Goal: Transaction & Acquisition: Subscribe to service/newsletter

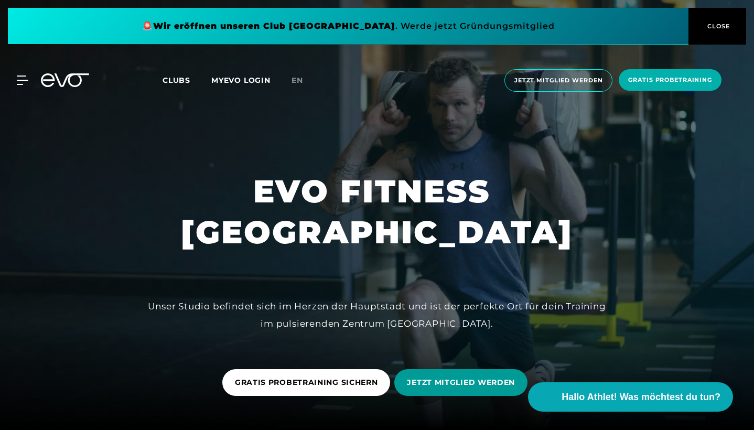
click at [477, 378] on span "JETZT MITGLIED WERDEN" at bounding box center [461, 382] width 108 height 11
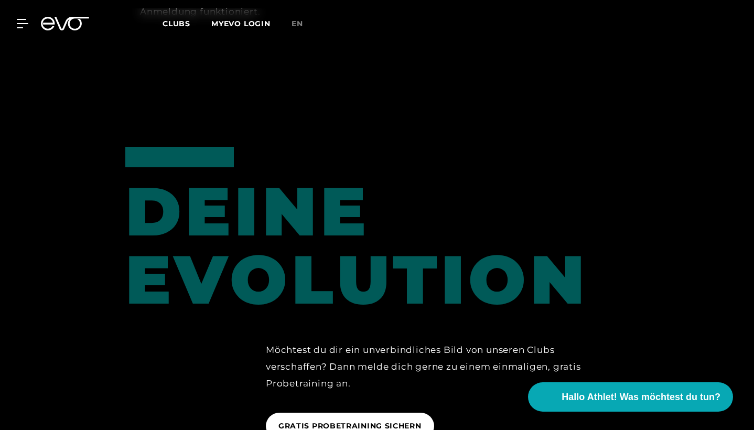
scroll to position [646, 0]
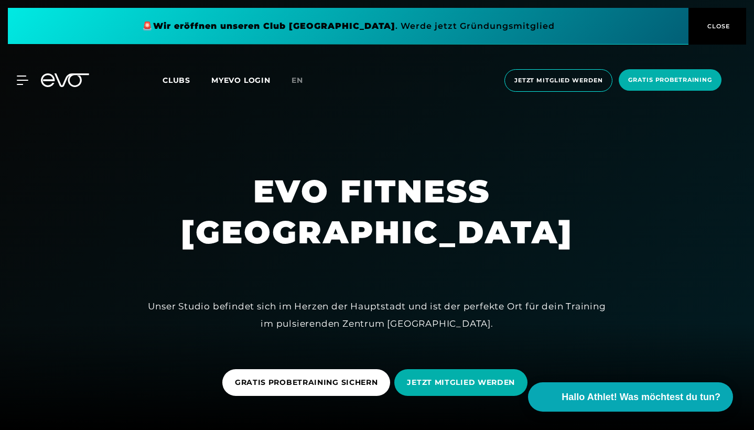
click at [20, 78] on icon at bounding box center [23, 79] width 12 height 9
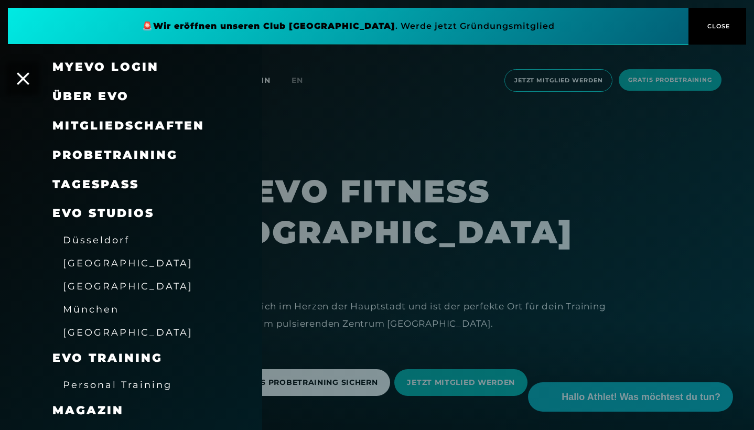
click at [112, 120] on span "Mitgliedschaften" at bounding box center [128, 125] width 152 height 14
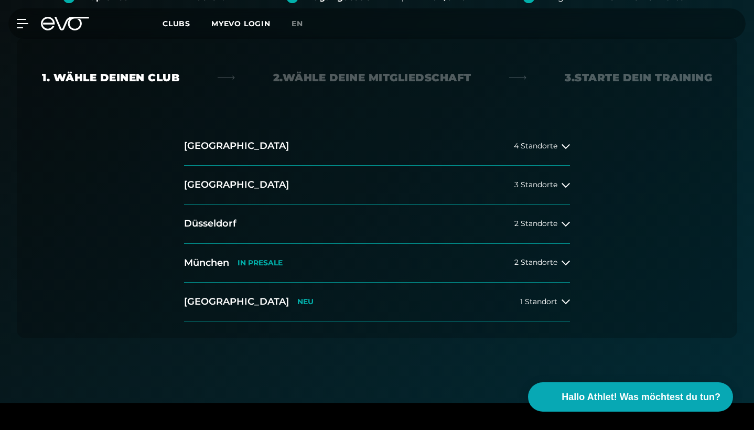
scroll to position [238, 0]
click at [562, 180] on icon at bounding box center [565, 184] width 8 height 8
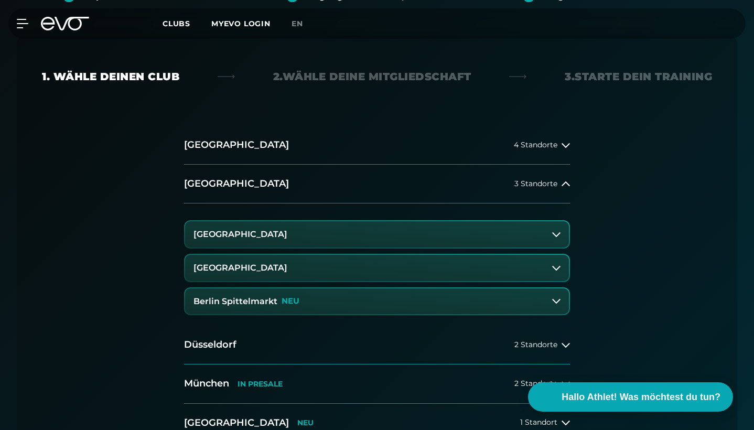
click at [558, 264] on icon at bounding box center [556, 268] width 8 height 8
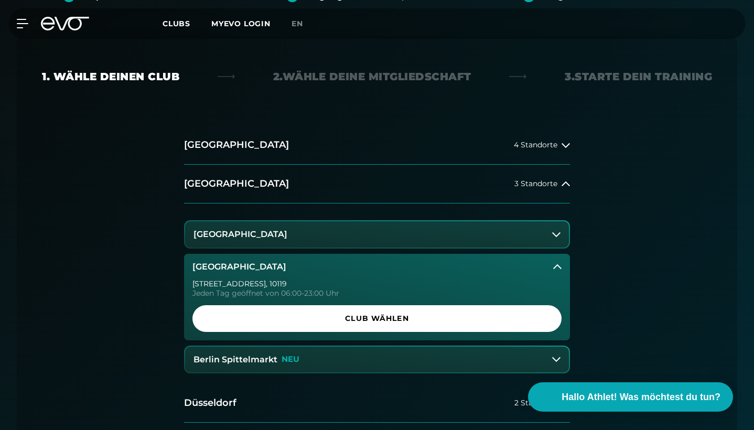
click at [558, 264] on icon at bounding box center [557, 267] width 8 height 8
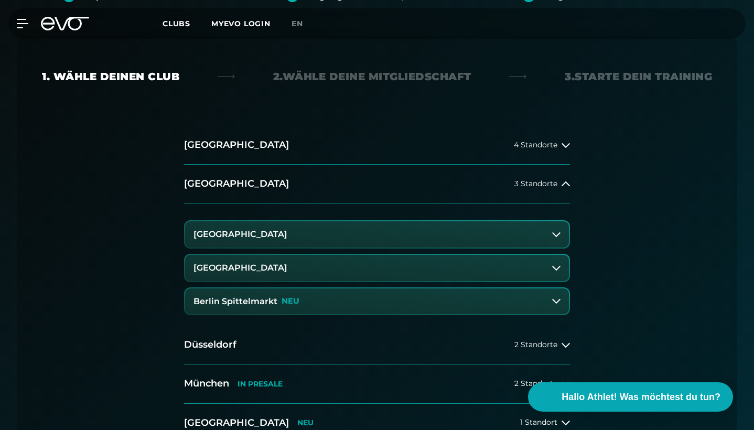
click at [553, 237] on icon at bounding box center [556, 234] width 8 height 8
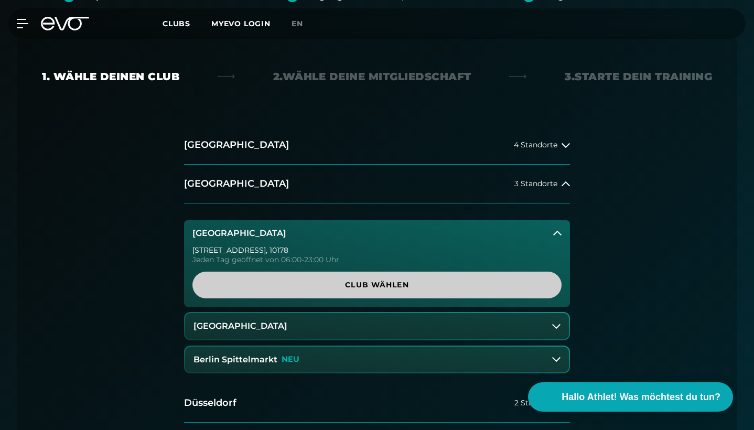
click at [500, 293] on link "Club wählen" at bounding box center [376, 285] width 369 height 27
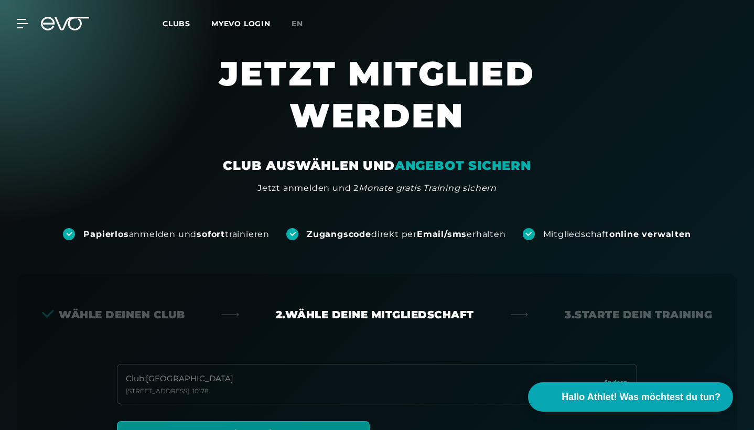
scroll to position [0, 0]
